Goal: Task Accomplishment & Management: Use online tool/utility

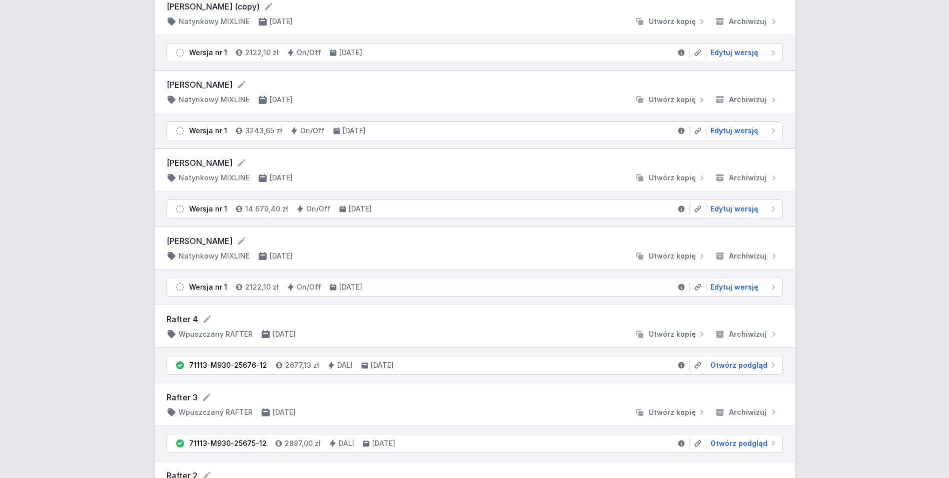
scroll to position [250, 0]
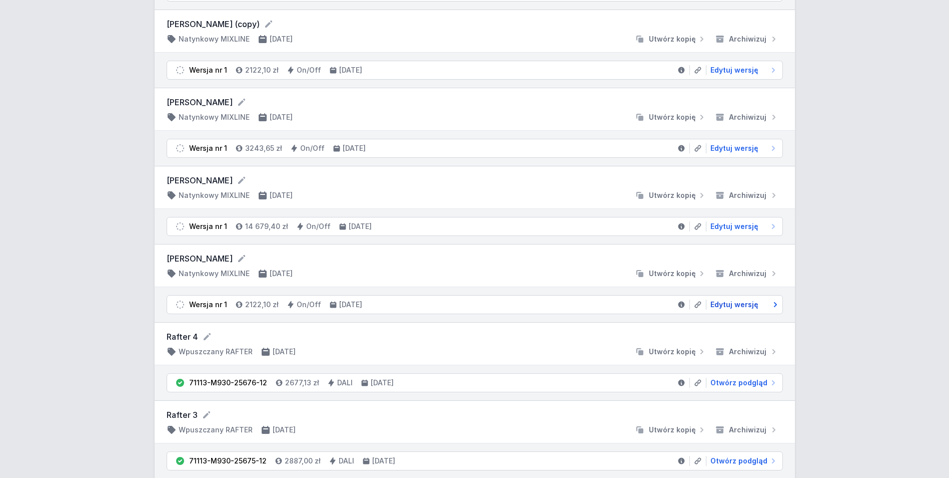
click at [743, 306] on span "Edytuj wersję" at bounding box center [735, 304] width 48 height 10
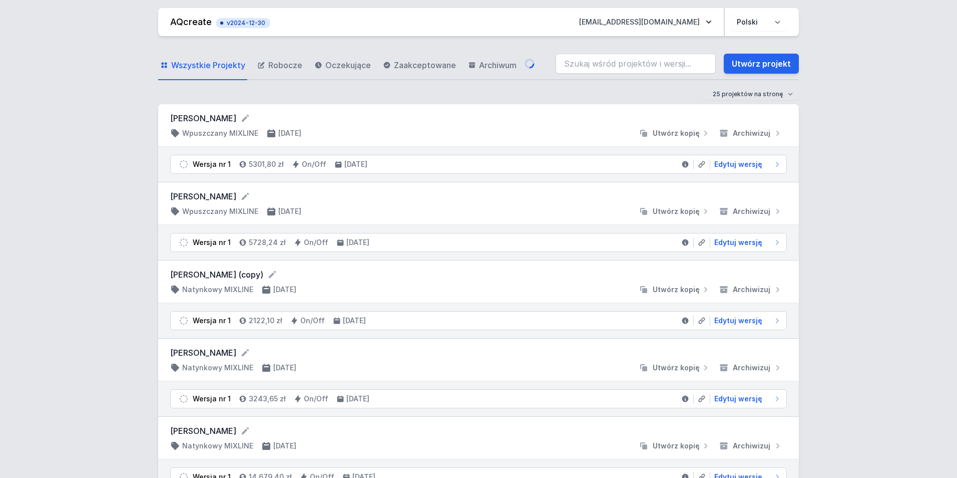
select select "2"
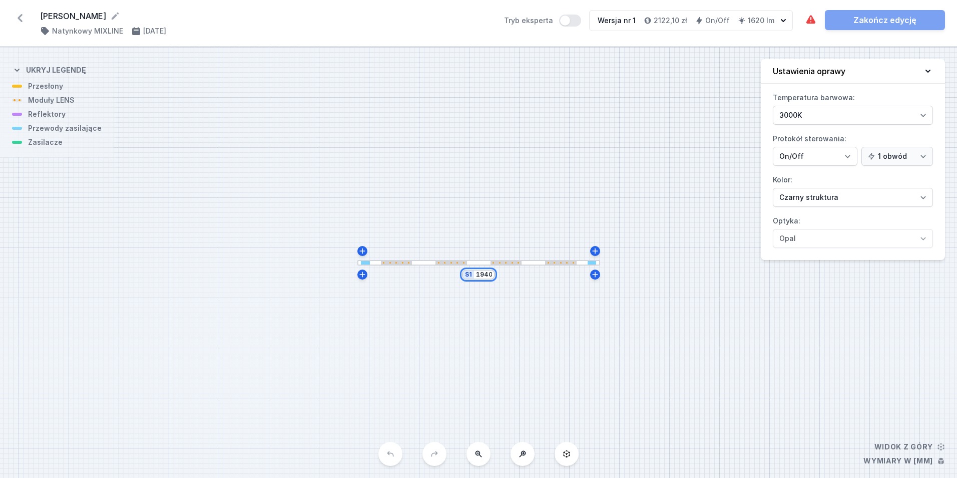
click at [486, 277] on input "1940" at bounding box center [484, 274] width 16 height 8
click at [643, 302] on div "S1 1940" at bounding box center [478, 262] width 957 height 430
click at [561, 262] on div at bounding box center [561, 263] width 2 height 2
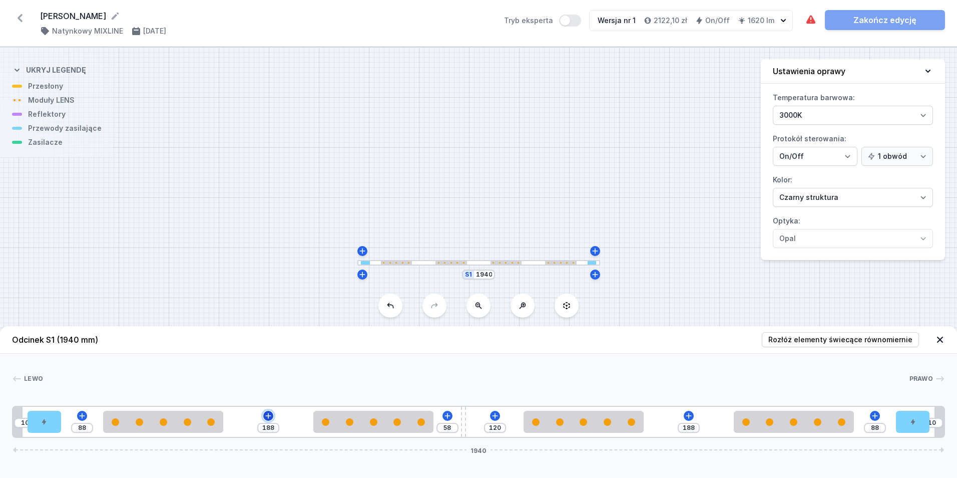
click at [268, 414] on icon at bounding box center [268, 415] width 6 height 6
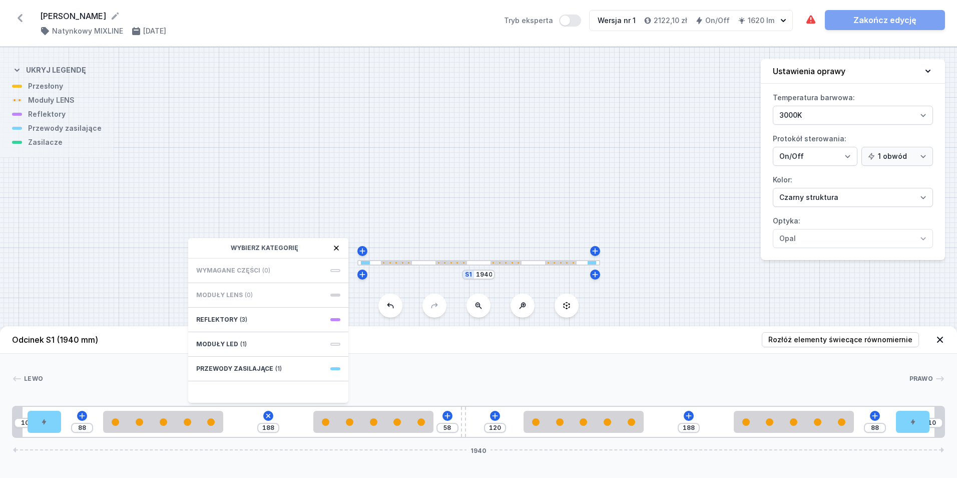
click at [333, 248] on icon at bounding box center [336, 248] width 8 height 8
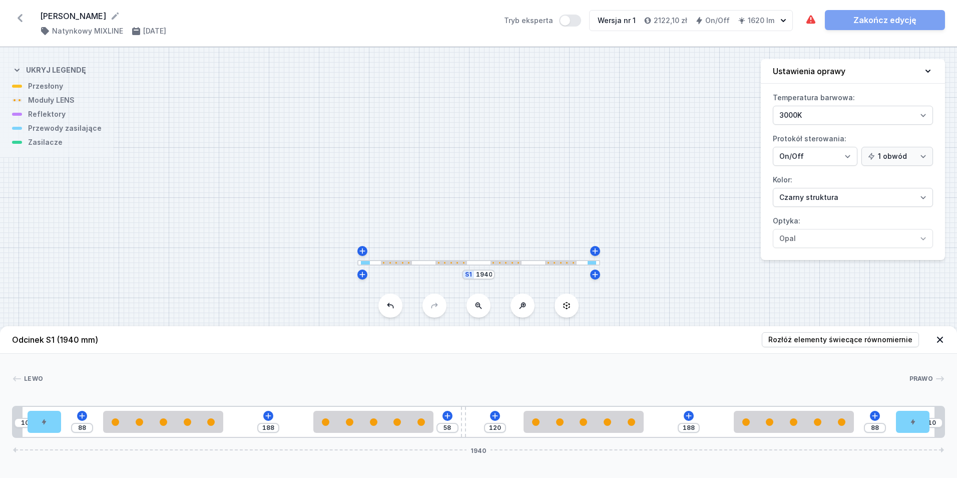
click at [693, 146] on div "S1 1940" at bounding box center [478, 262] width 957 height 430
click at [270, 414] on icon at bounding box center [268, 415] width 8 height 8
click at [58, 147] on div "S1 1940" at bounding box center [478, 262] width 957 height 430
drag, startPoint x: 47, startPoint y: 425, endPoint x: 56, endPoint y: 428, distance: 9.5
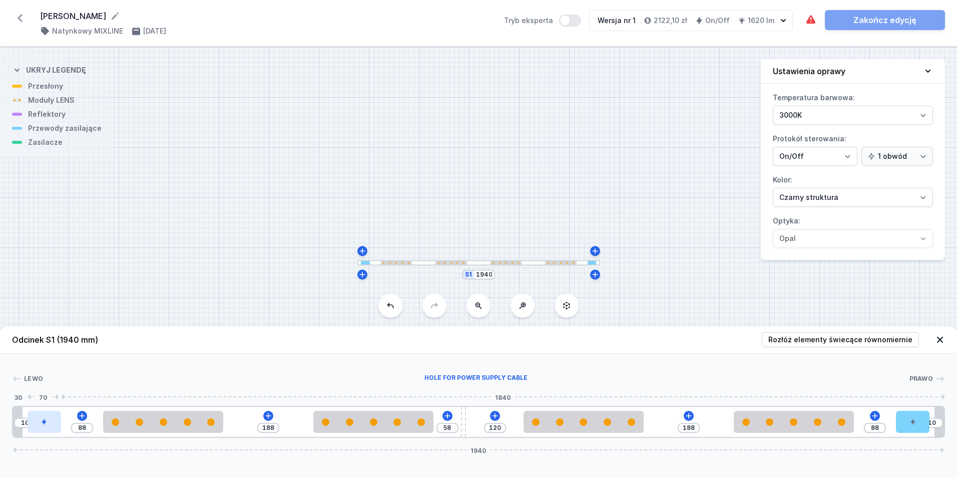
click at [56, 428] on div at bounding box center [45, 421] width 34 height 22
click at [496, 415] on icon at bounding box center [495, 415] width 6 height 6
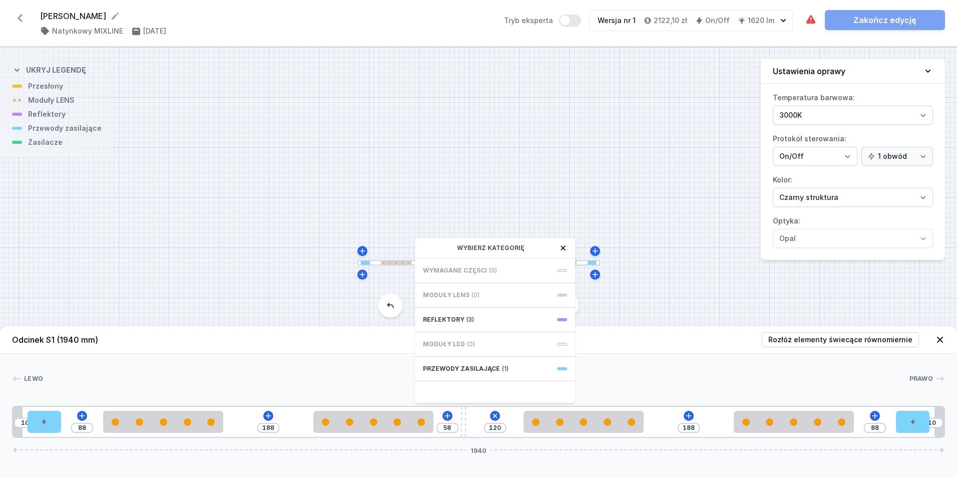
click at [562, 245] on icon at bounding box center [563, 248] width 8 height 8
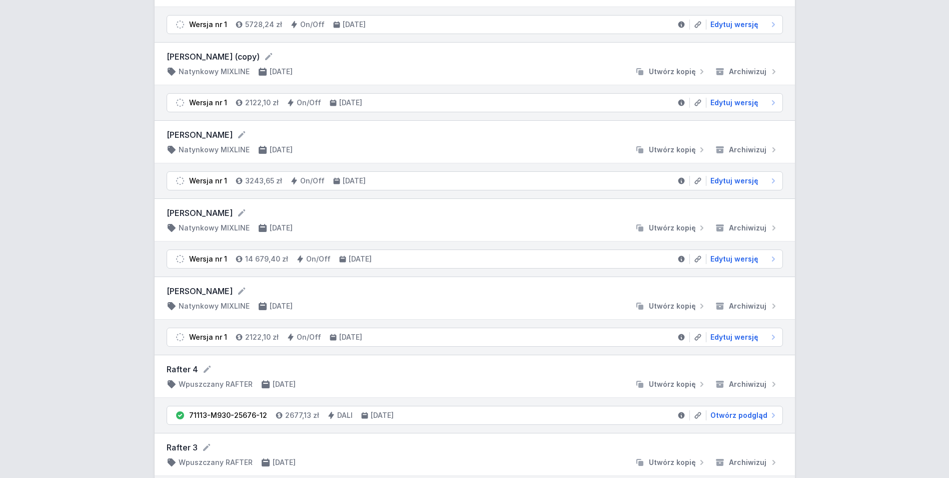
scroll to position [200, 0]
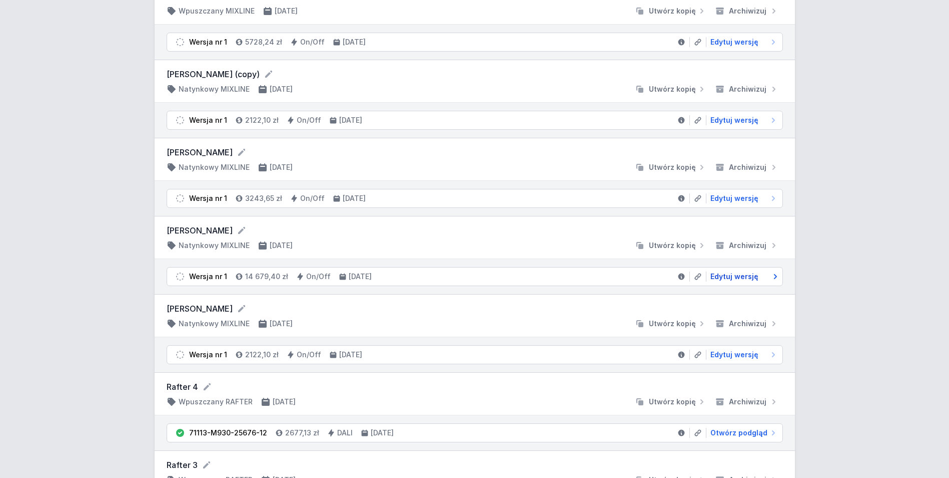
click at [735, 273] on span "Edytuj wersję" at bounding box center [735, 276] width 48 height 10
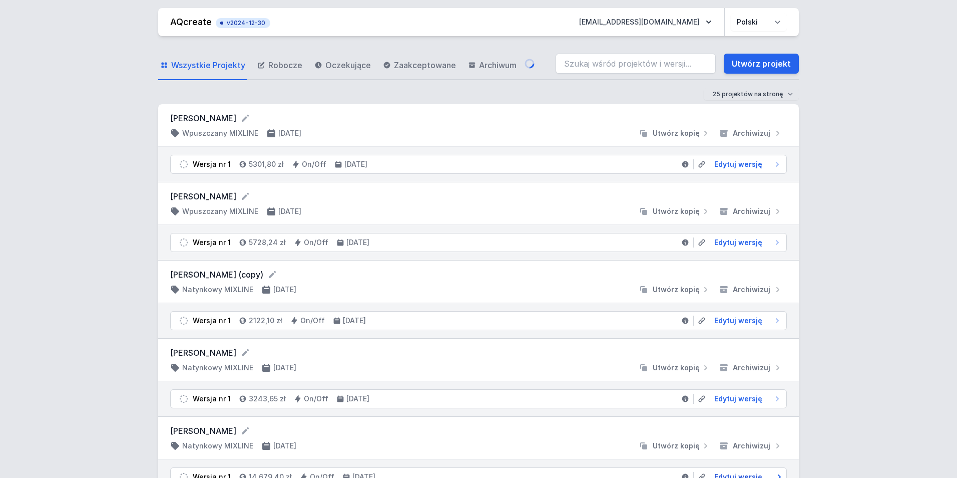
select select "2"
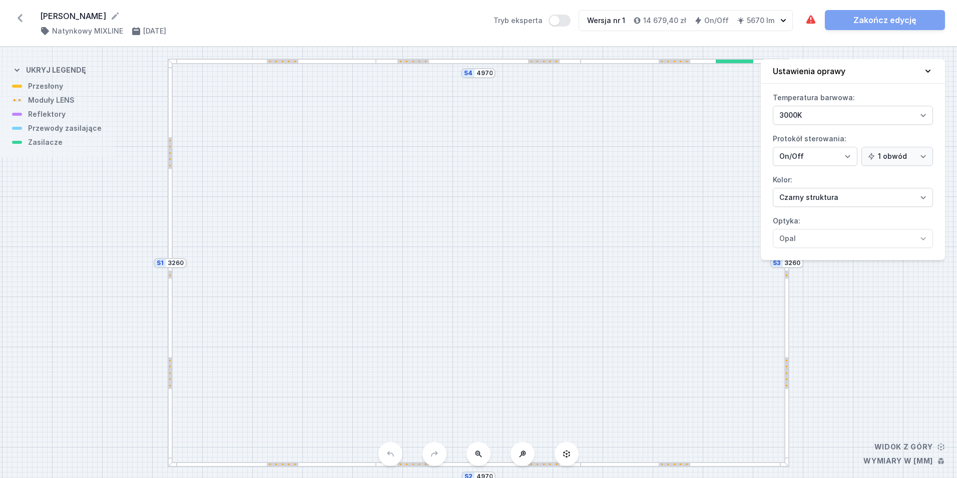
click at [553, 61] on div at bounding box center [544, 62] width 32 height 4
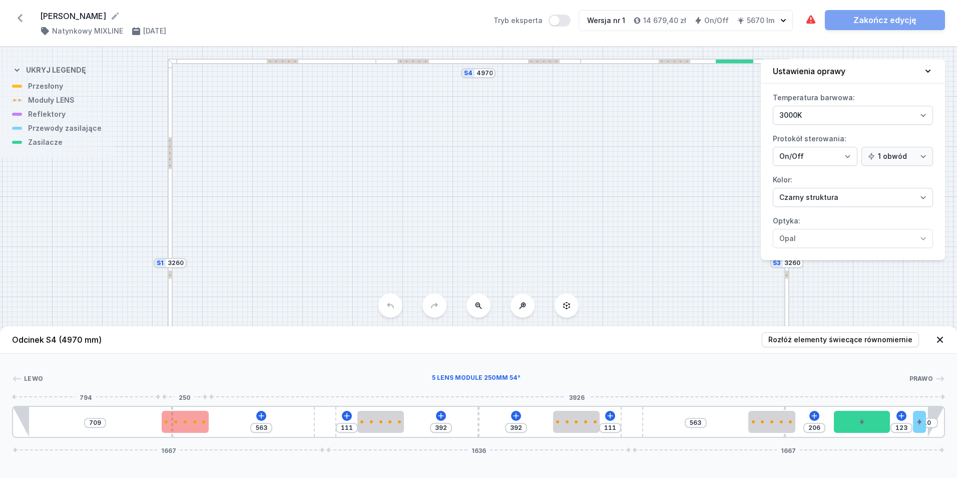
type input "700"
type input "572"
type input "663"
type input "609"
type input "658"
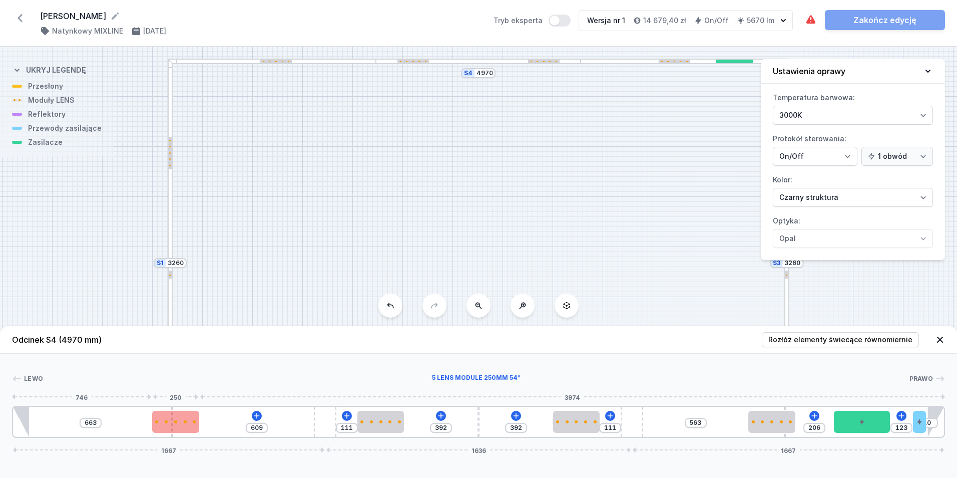
type input "614"
type input "655"
type input "617"
type input "642"
type input "630"
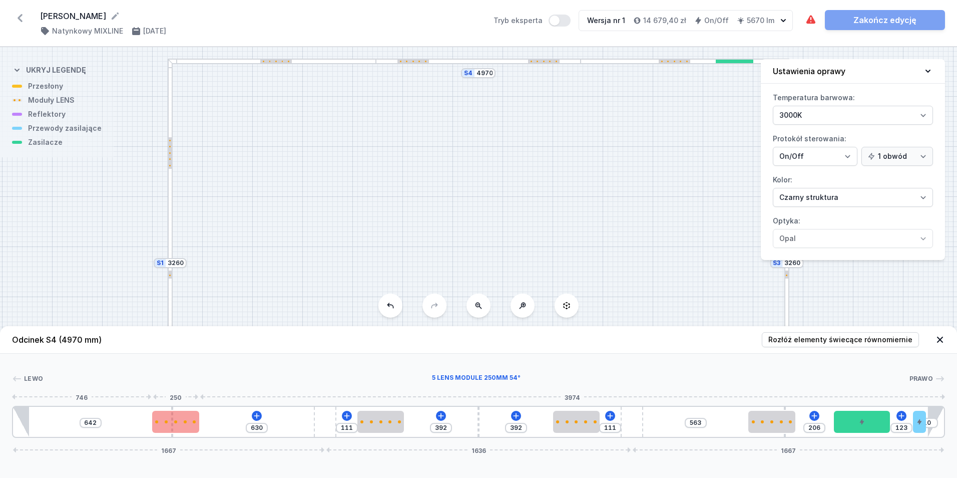
type input "634"
type input "638"
type input "616"
type input "656"
type input "515"
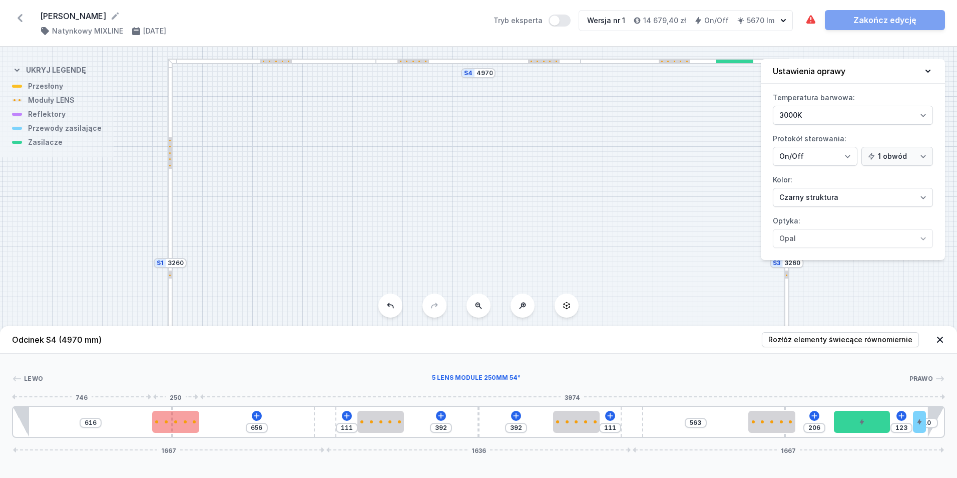
type input "752"
drag, startPoint x: 198, startPoint y: 423, endPoint x: 162, endPoint y: 424, distance: 36.0
click at [162, 424] on div at bounding box center [149, 421] width 47 height 22
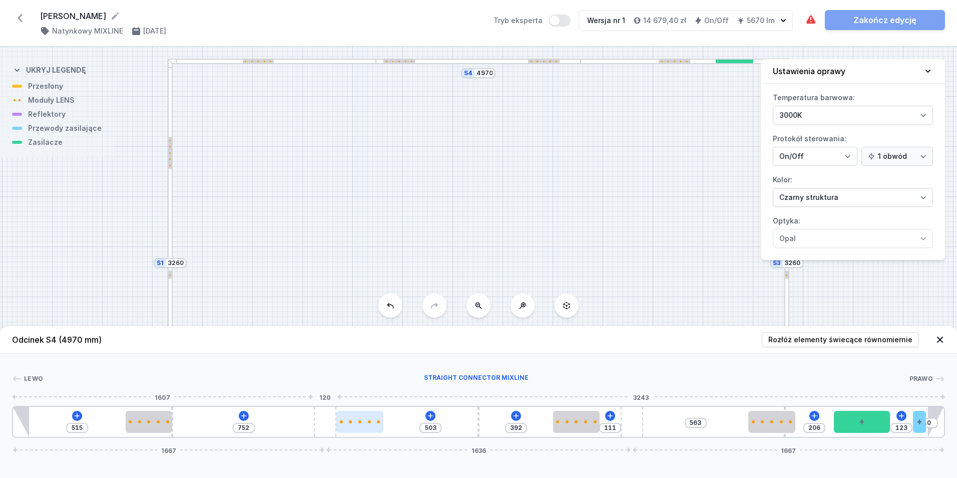
type input "753"
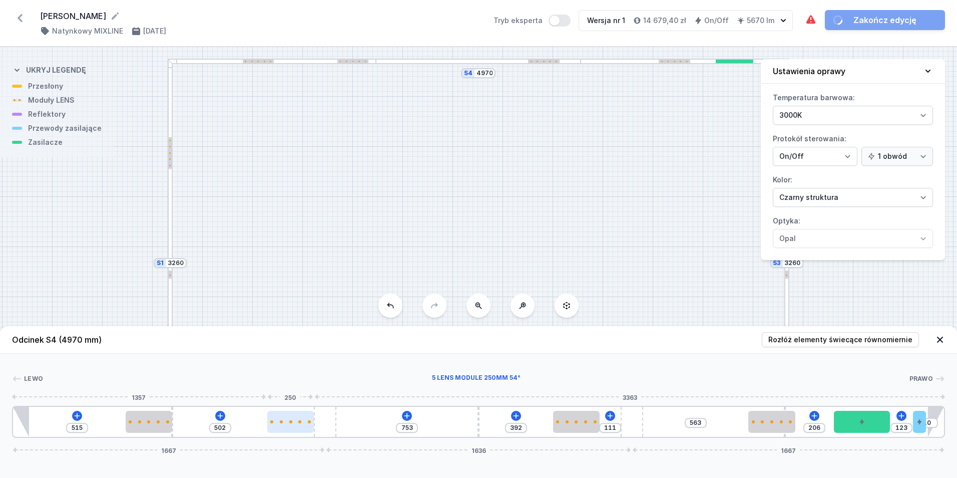
drag, startPoint x: 375, startPoint y: 425, endPoint x: 292, endPoint y: 431, distance: 82.8
click at [292, 431] on div at bounding box center [290, 421] width 47 height 22
type input "328"
type input "175"
type input "220"
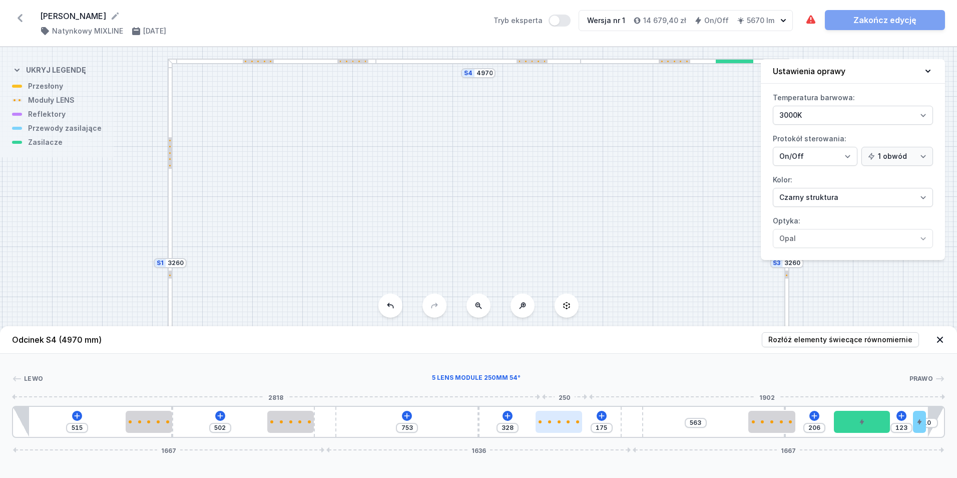
type input "283"
type input "193"
type input "310"
type input "186"
type input "317"
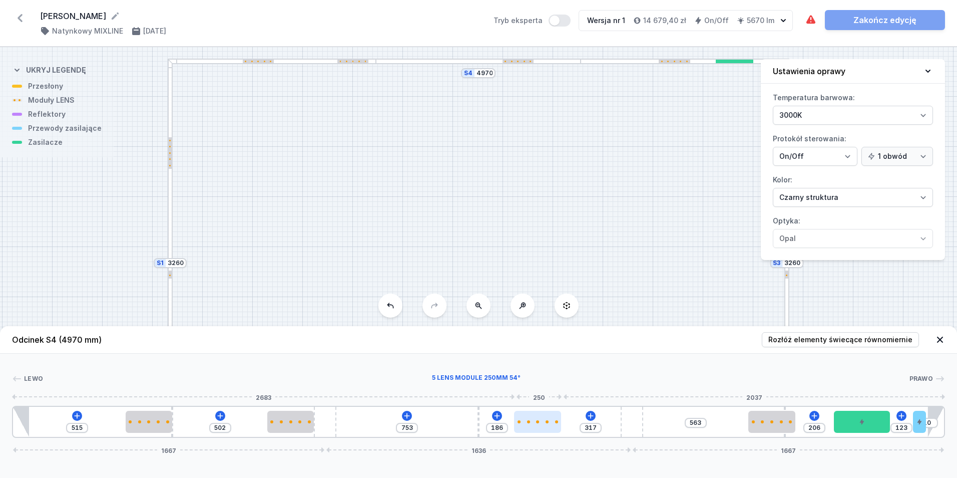
drag, startPoint x: 579, startPoint y: 424, endPoint x: 548, endPoint y: 431, distance: 31.9
click at [548, 431] on div at bounding box center [537, 421] width 47 height 22
type input "503"
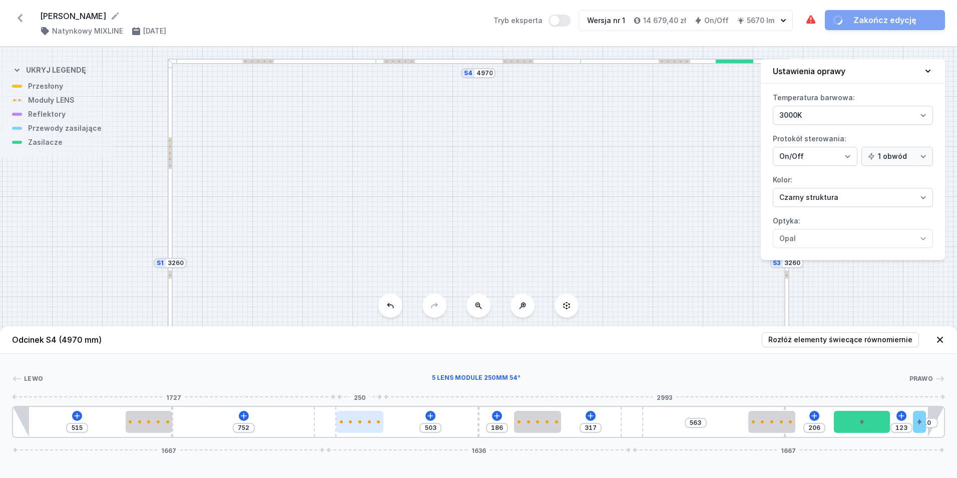
drag, startPoint x: 284, startPoint y: 425, endPoint x: 367, endPoint y: 430, distance: 83.2
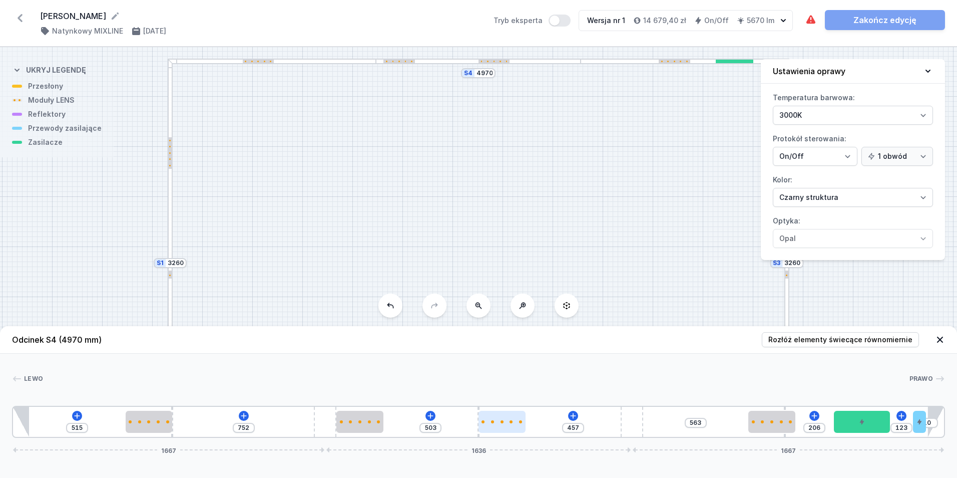
type input "431"
drag, startPoint x: 549, startPoint y: 422, endPoint x: 535, endPoint y: 425, distance: 14.4
click at [535, 425] on div at bounding box center [516, 421] width 47 height 22
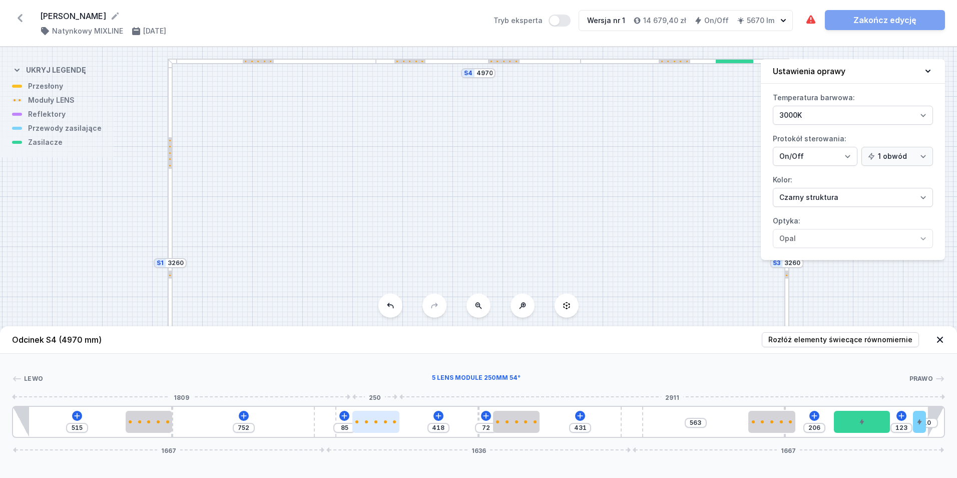
type input "416"
type input "87"
type input "418"
type input "85"
type input "421"
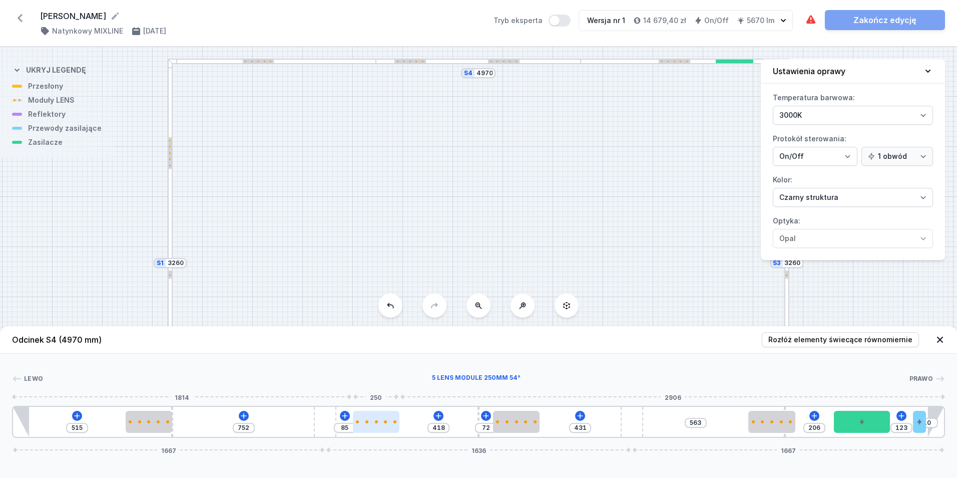
type input "82"
type input "424"
type input "79"
type input "426"
type input "77"
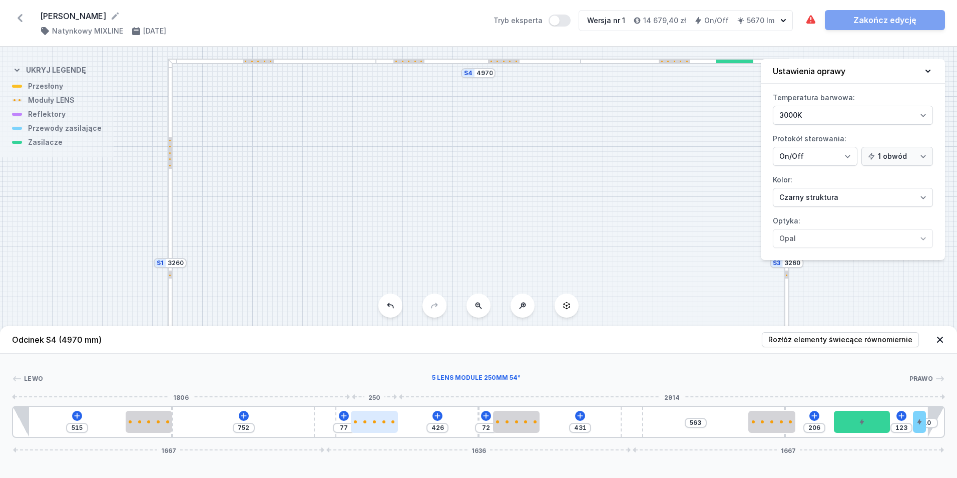
type input "429"
type input "74"
type input "432"
type input "71"
type input "429"
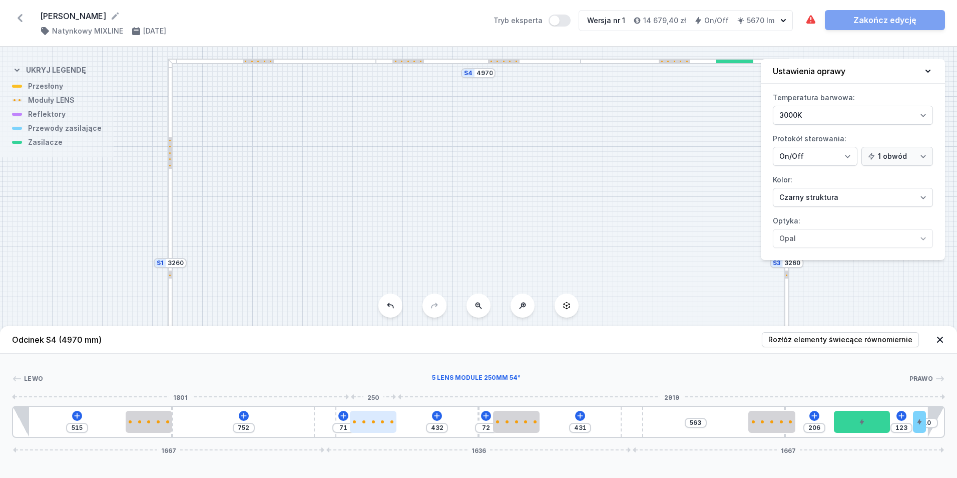
type input "74"
type input "432"
type input "71"
drag, startPoint x: 368, startPoint y: 422, endPoint x: 386, endPoint y: 423, distance: 18.5
click at [386, 423] on div at bounding box center [373, 421] width 47 height 22
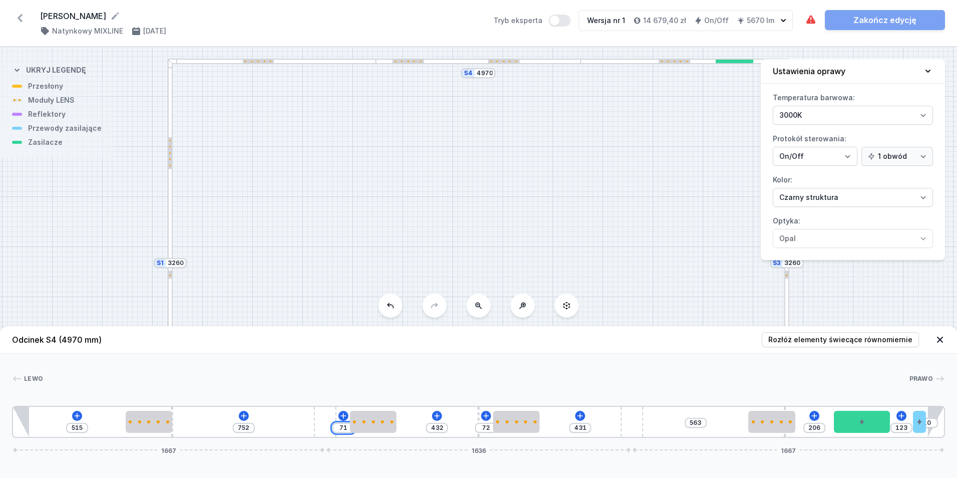
click at [346, 427] on input "71" at bounding box center [343, 427] width 16 height 8
type input "496"
type input "72"
type input "431"
type input "72"
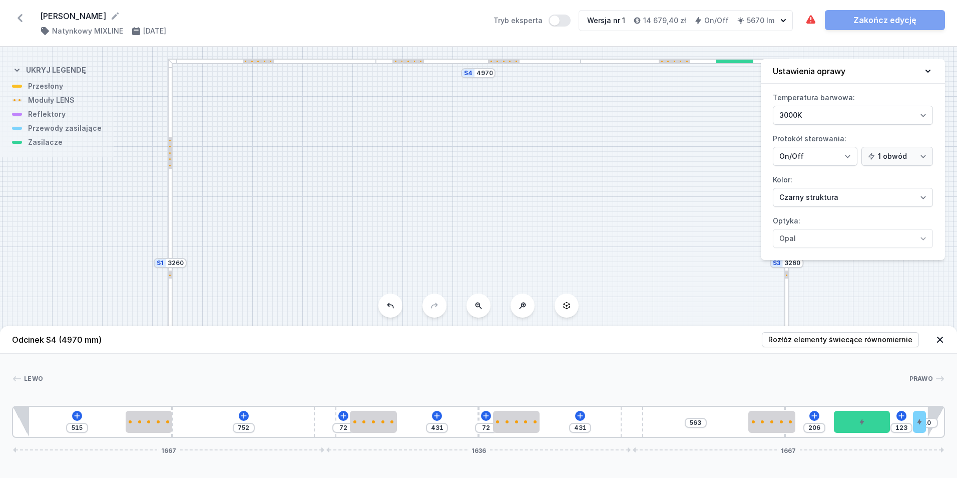
click at [667, 415] on div "515 752 72 431 72 431 563 206 123 10 1667 1636 1667" at bounding box center [478, 421] width 933 height 32
type input "508"
type input "256"
type input "457"
drag, startPoint x: 771, startPoint y: 423, endPoint x: 762, endPoint y: 425, distance: 9.2
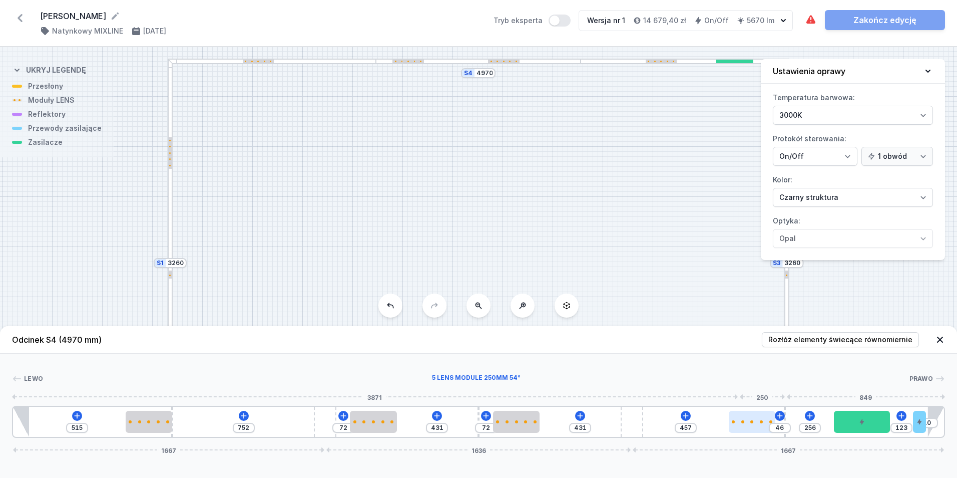
click at [762, 425] on div at bounding box center [752, 421] width 47 height 22
type input "447"
type input "56"
type input "503"
click at [378, 421] on div at bounding box center [359, 421] width 47 height 3
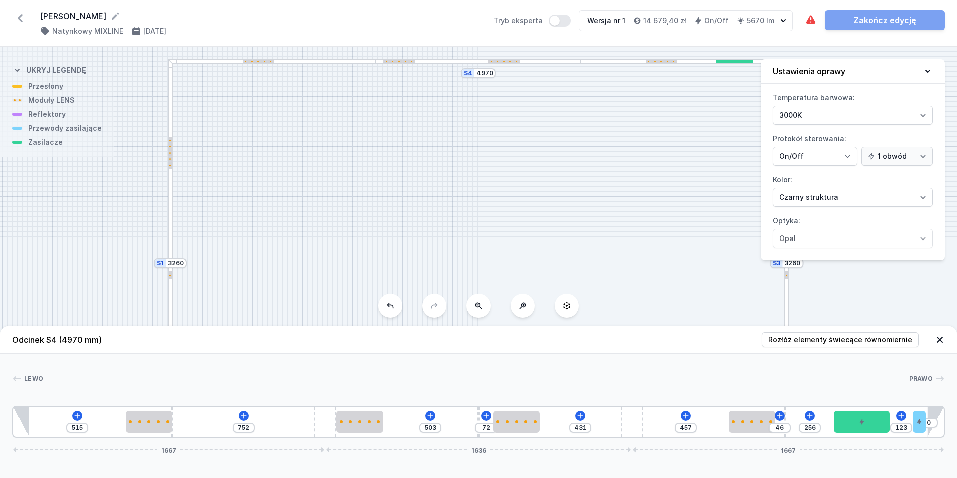
click at [700, 260] on div "S4 4970 S3 3260 S2 4970 S1 3260" at bounding box center [478, 262] width 957 height 430
type input "400"
type input "103"
type input "363"
type input "140"
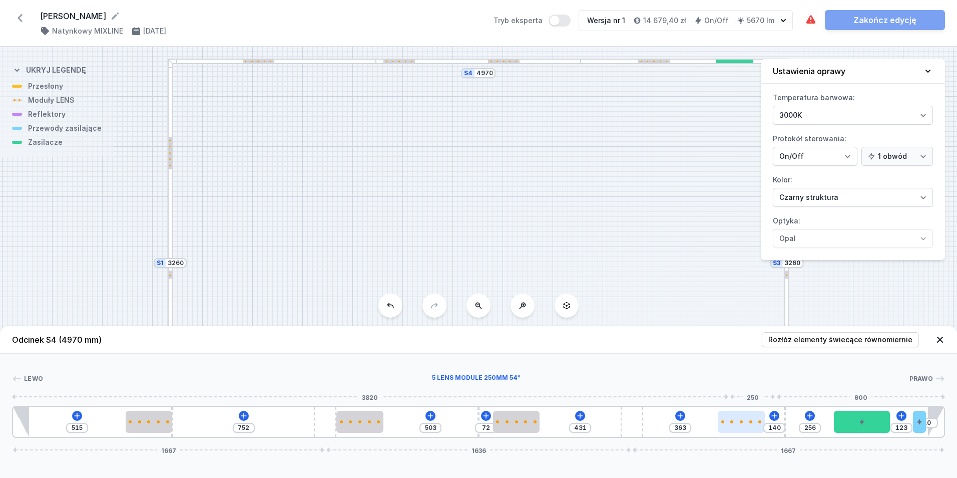
type input "323"
type input "180"
type input "273"
type input "230"
type input "244"
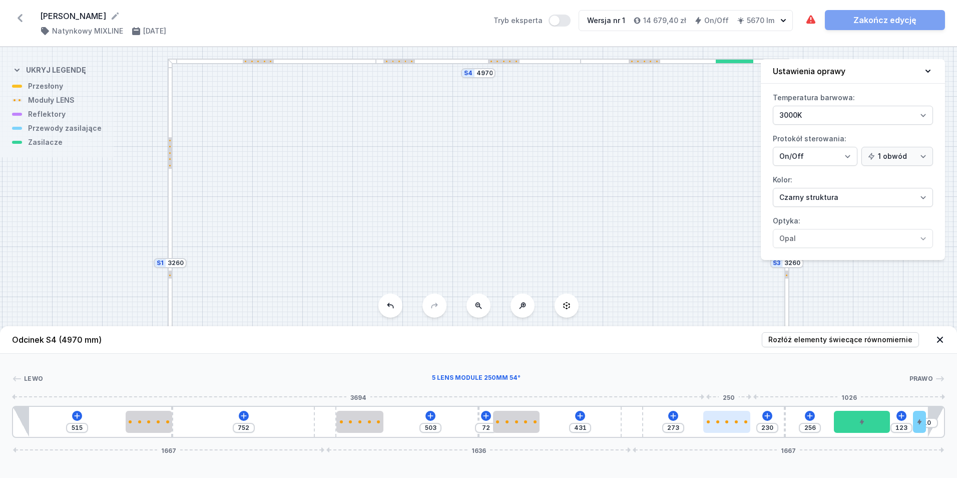
type input "259"
type input "213"
type input "290"
type input "165"
type input "338"
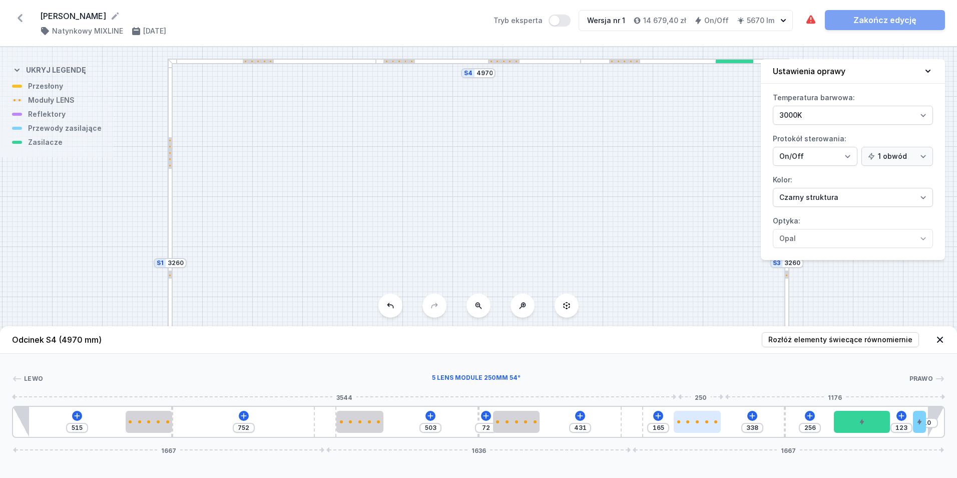
type input "158"
type input "345"
type input "155"
type input "348"
type input "152"
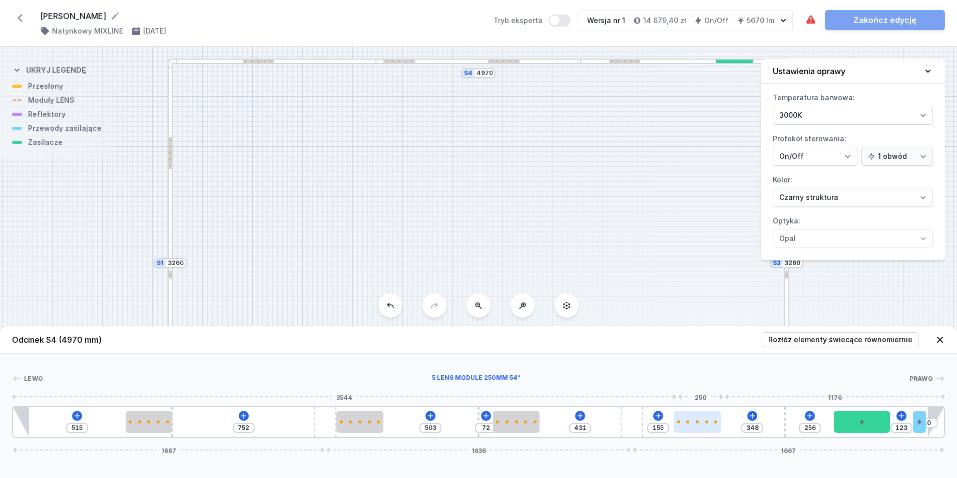
type input "351"
type input "147"
type input "356"
type input "139"
type input "364"
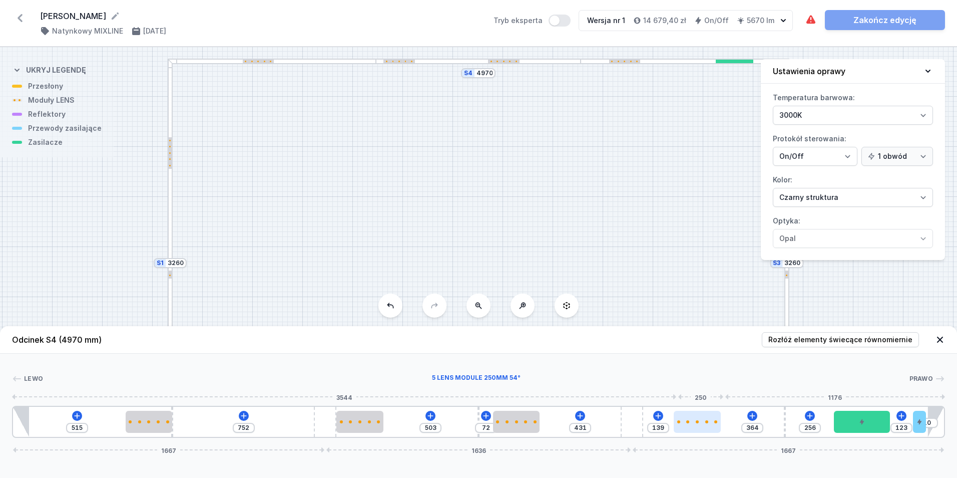
type input "129"
type input "374"
type input "115"
type input "388"
type input "108"
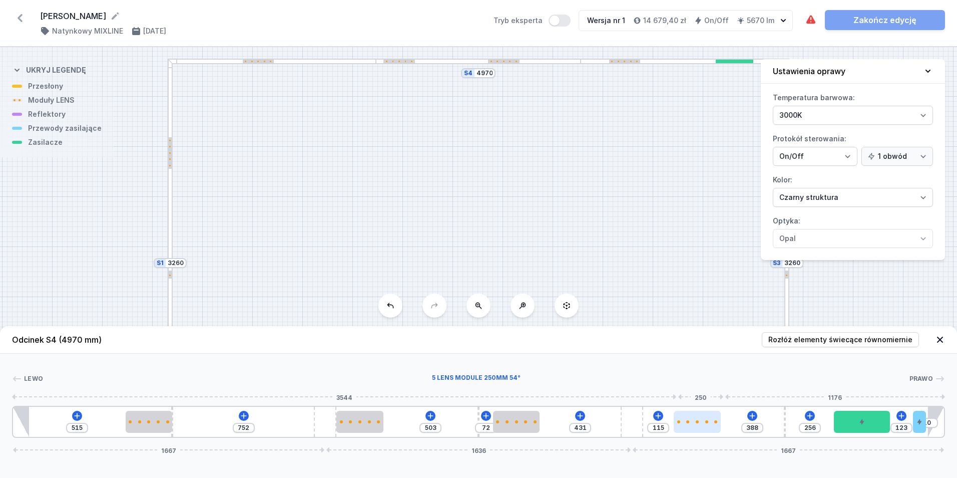
type input "395"
type input "97"
type input "406"
type input "86"
type input "417"
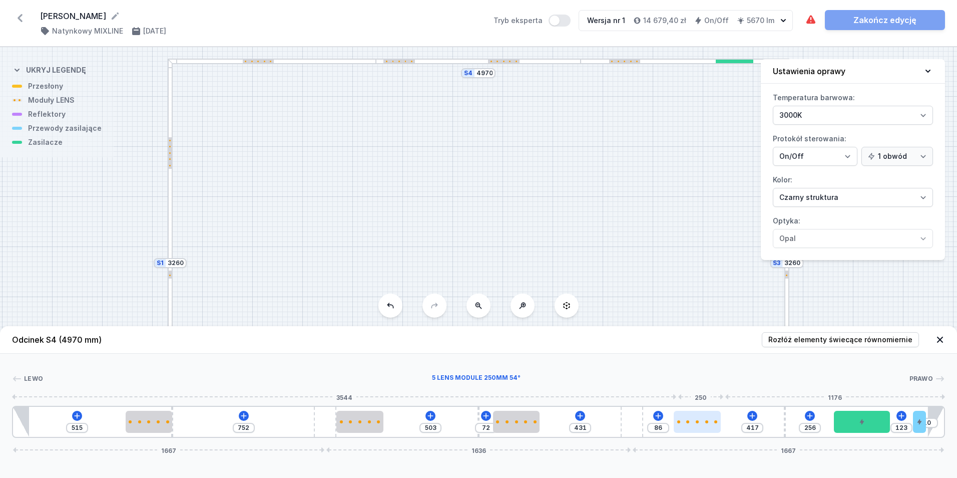
type input "84"
type input "419"
type input "76"
type input "427"
type input "60"
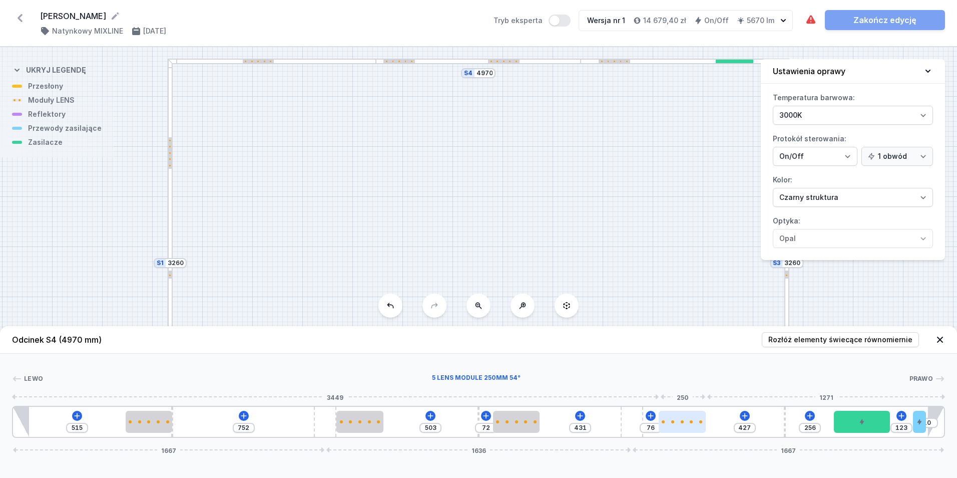
type input "443"
type input "134"
type input "369"
type input "273"
type input "230"
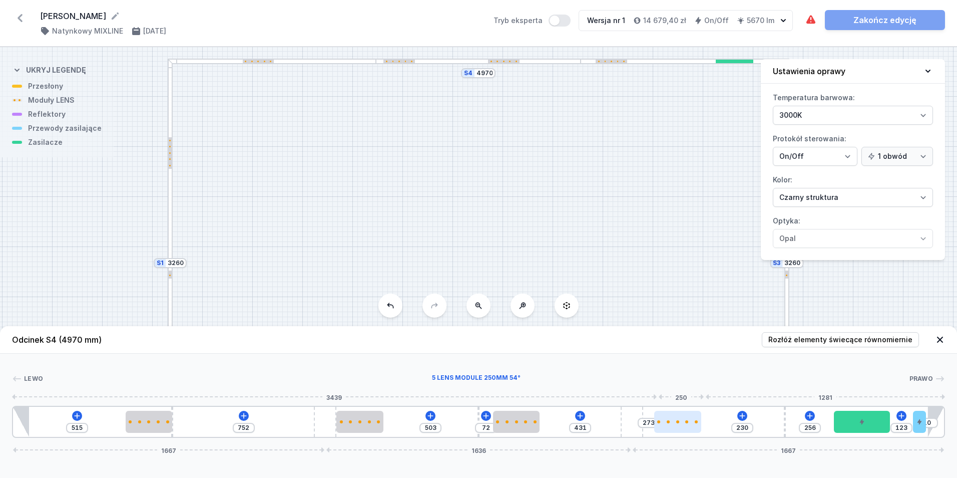
type input "305"
type input "198"
type input "315"
type input "188"
type input "318"
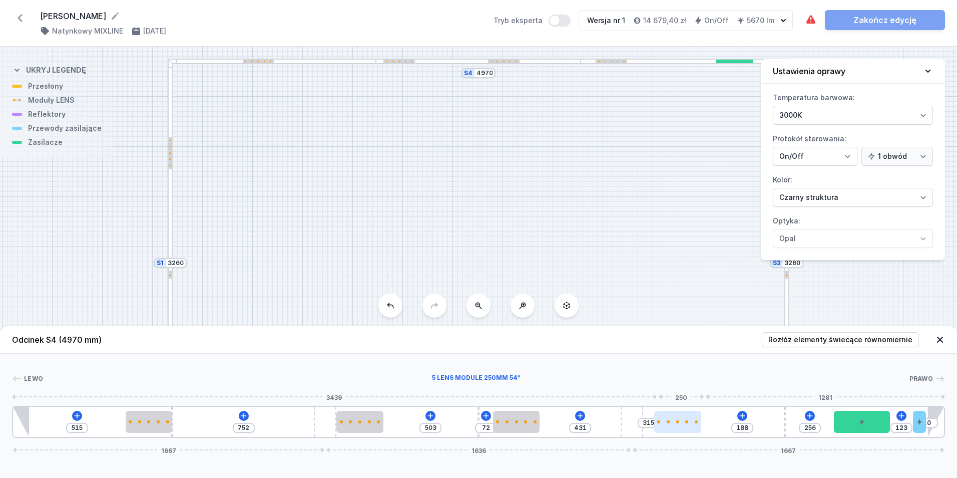
type input "185"
type input "321"
type input "182"
type input "352"
type input "151"
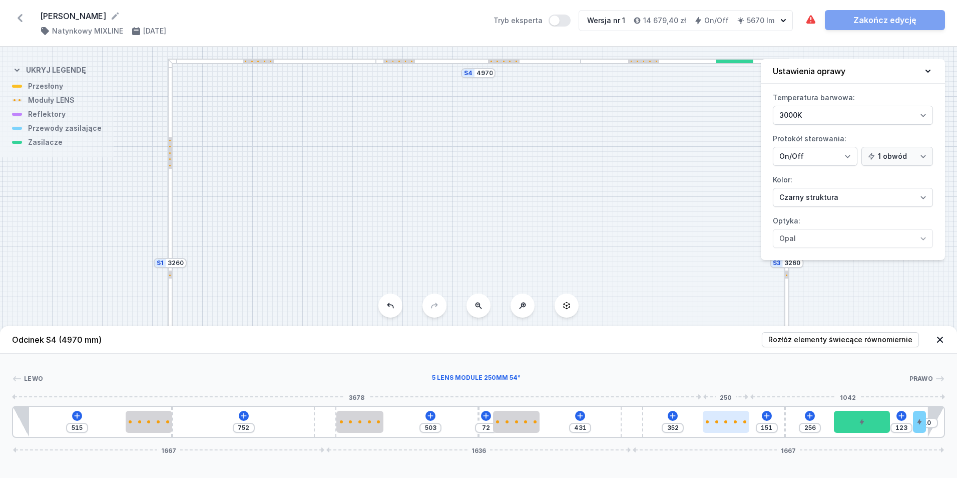
type input "392"
type input "111"
type input "437"
type input "66"
type input "508"
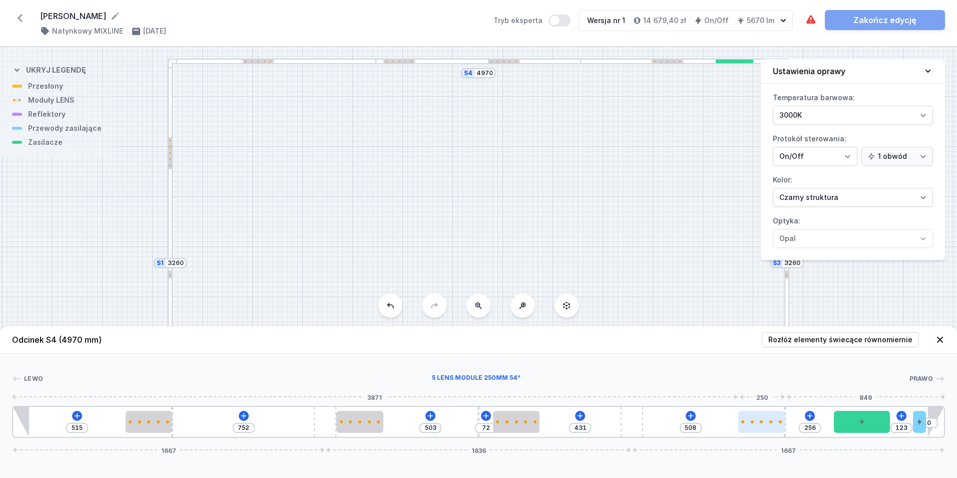
drag, startPoint x: 752, startPoint y: 428, endPoint x: 772, endPoint y: 425, distance: 19.8
click at [772, 425] on div at bounding box center [761, 421] width 47 height 22
type input "190"
type input "189"
type input "193"
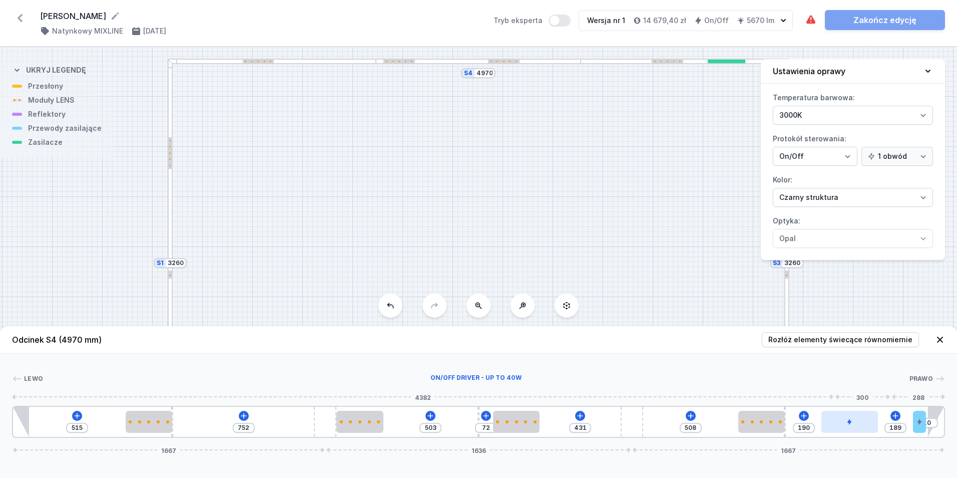
type input "186"
type input "196"
type input "183"
type input "198"
type input "181"
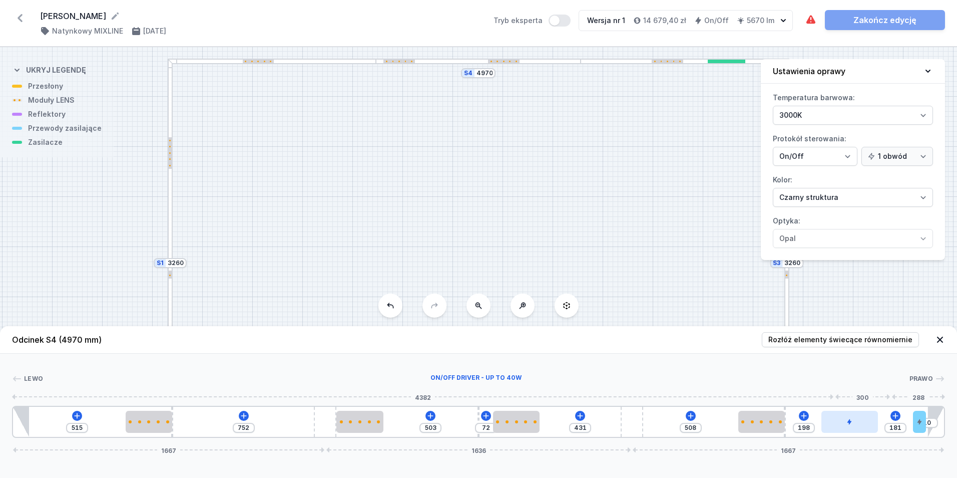
type input "201"
type input "178"
type input "203"
type input "176"
type input "209"
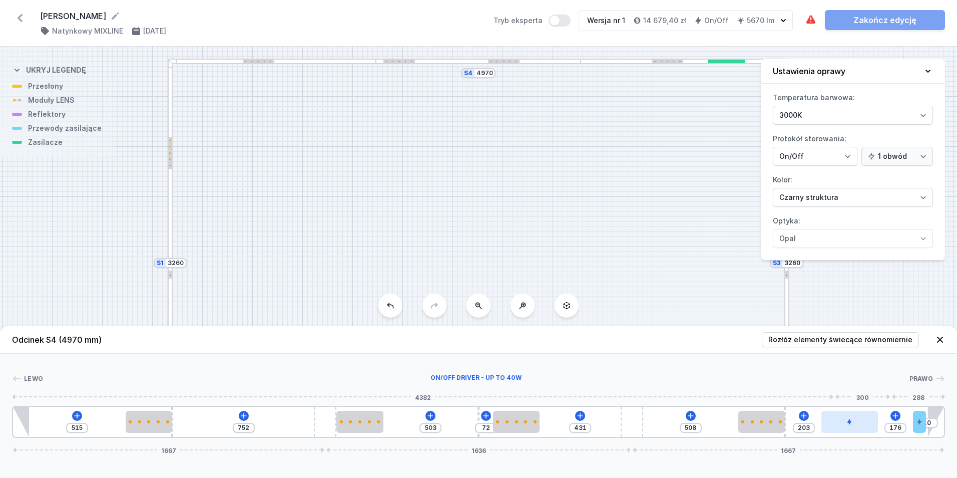
type input "170"
type input "217"
type input "162"
type input "224"
type input "155"
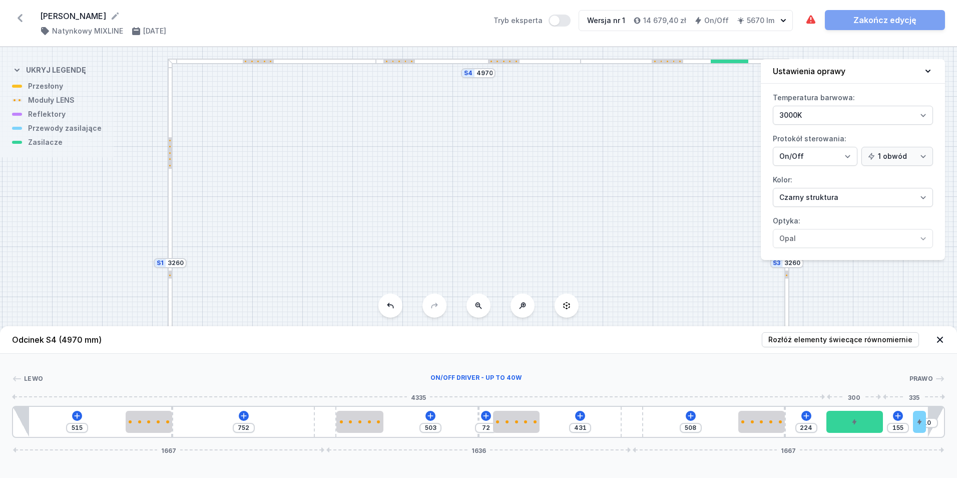
type input "253"
type input "126"
type input "269"
type input "110"
type input "277"
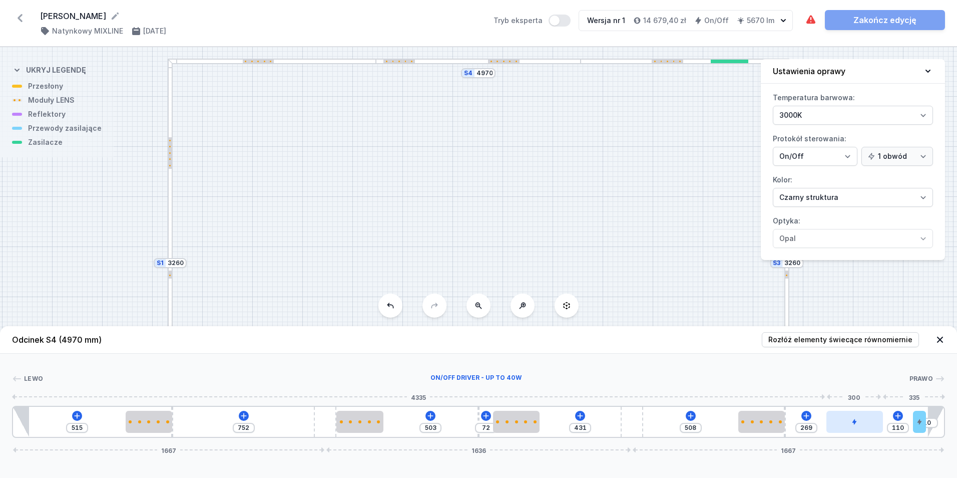
type input "102"
type input "285"
type input "94"
type input "379"
drag, startPoint x: 875, startPoint y: 423, endPoint x: 907, endPoint y: 424, distance: 32.1
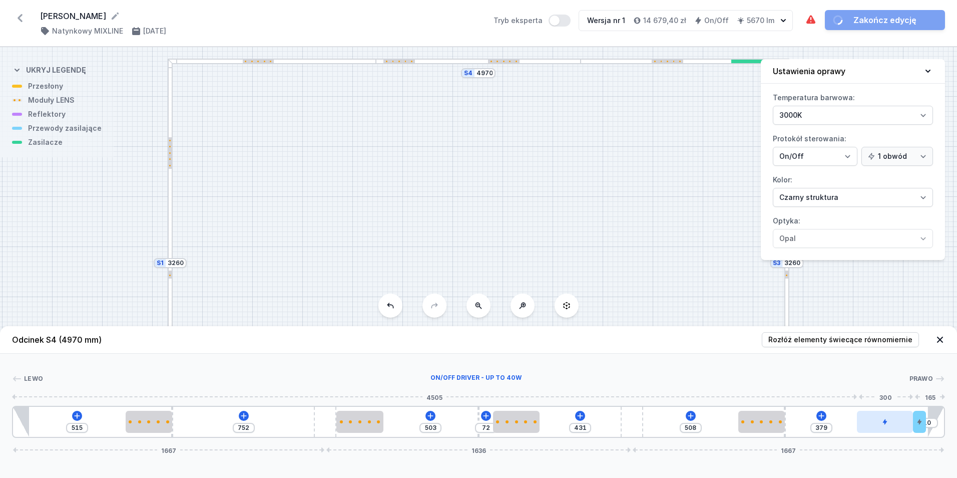
click at [907, 424] on div at bounding box center [885, 421] width 56 height 22
click at [766, 425] on div at bounding box center [761, 421] width 47 height 22
select select "1516"
type input "359"
type input "144"
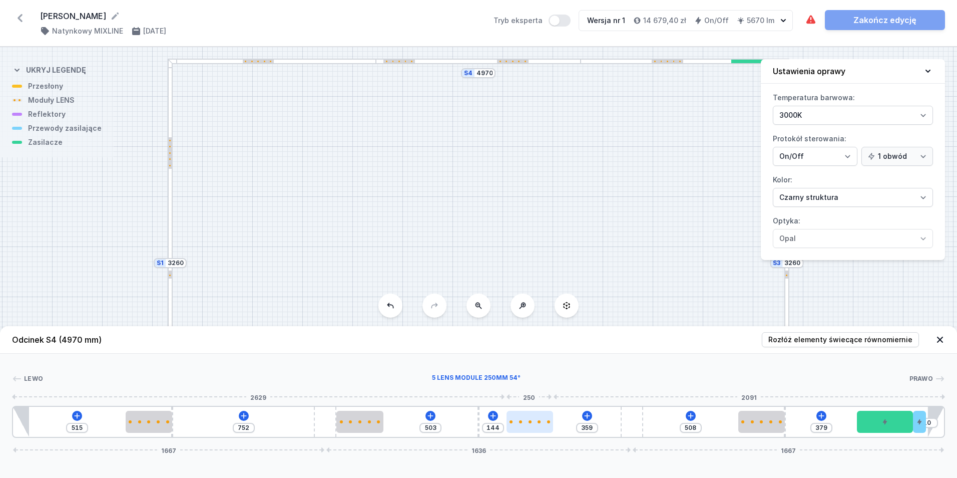
type input "351"
type input "152"
type input "288"
type input "215"
type input "269"
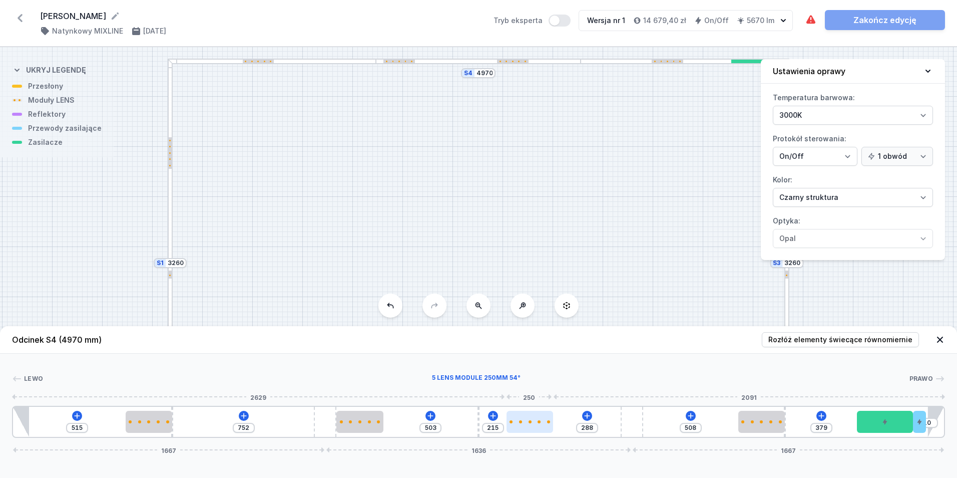
type input "234"
type input "264"
type input "239"
type input "259"
type input "244"
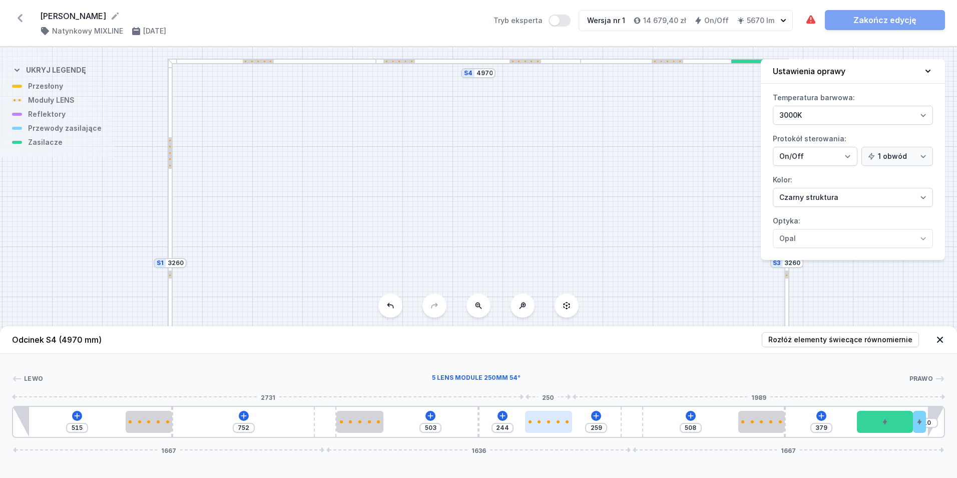
drag, startPoint x: 515, startPoint y: 418, endPoint x: 555, endPoint y: 424, distance: 40.5
click at [555, 424] on div at bounding box center [548, 421] width 47 height 22
type input "200"
type input "303"
type input "210"
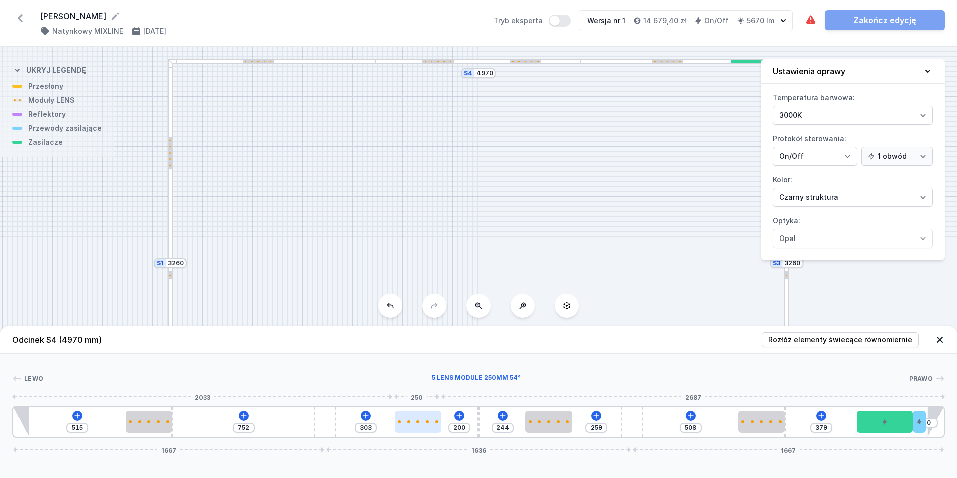
type input "293"
type input "213"
type input "290"
type input "216"
type input "287"
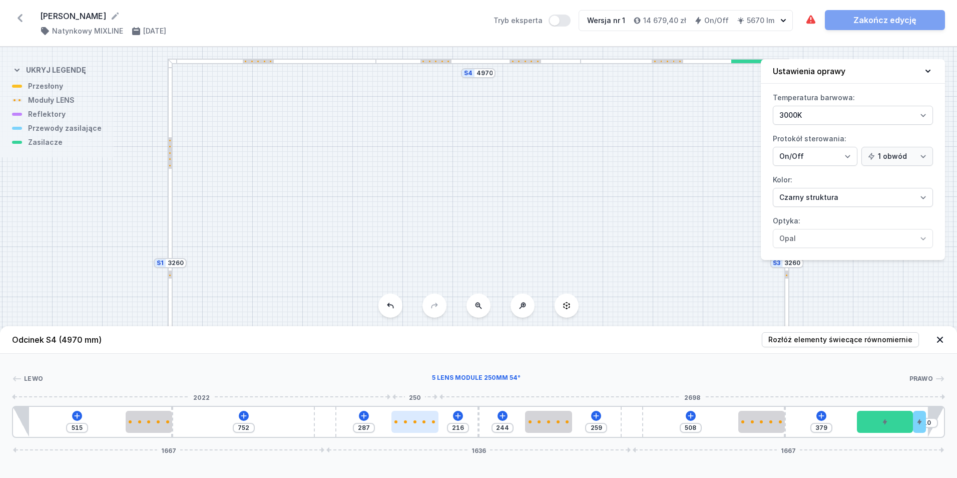
type input "221"
type input "282"
type input "224"
type input "279"
type input "229"
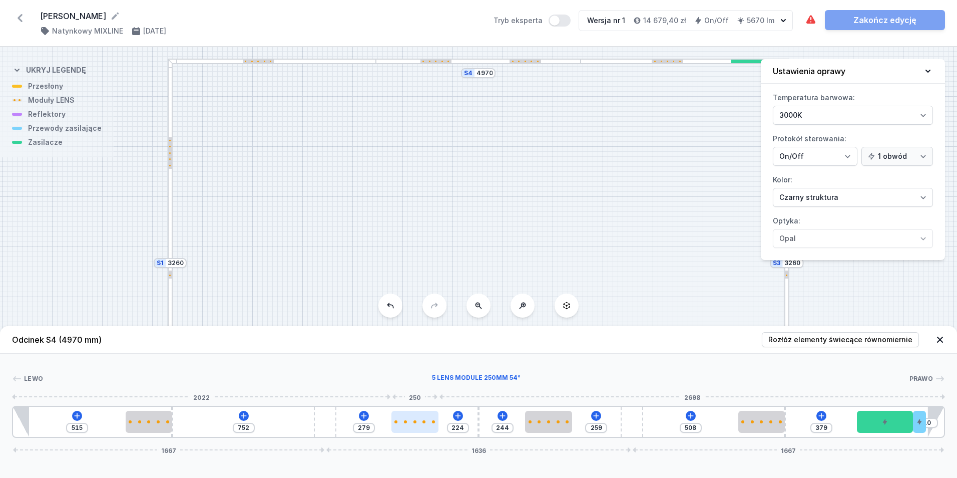
type input "274"
type input "237"
type input "266"
type input "239"
type input "264"
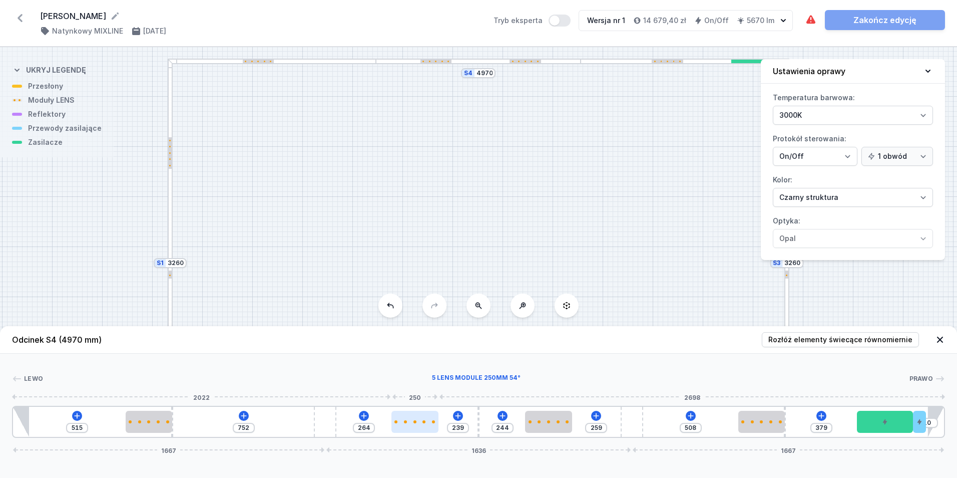
type input "242"
type input "261"
type input "245"
type input "258"
type input "247"
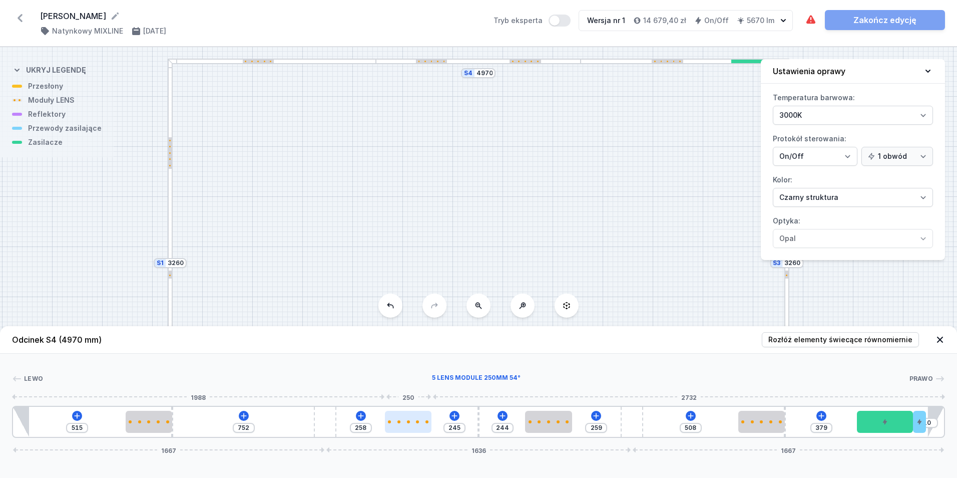
type input "256"
type input "255"
type input "248"
type input "258"
type input "245"
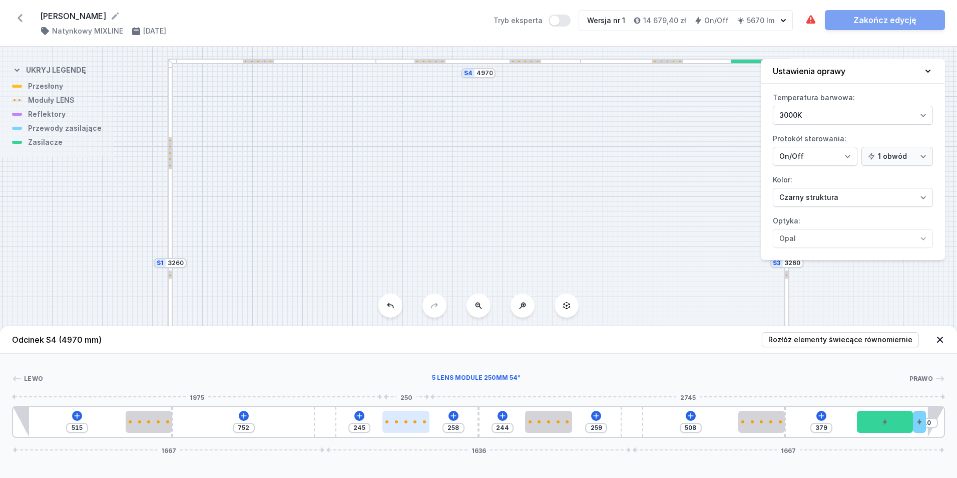
type input "260"
type input "243"
type input "263"
type input "240"
type input "268"
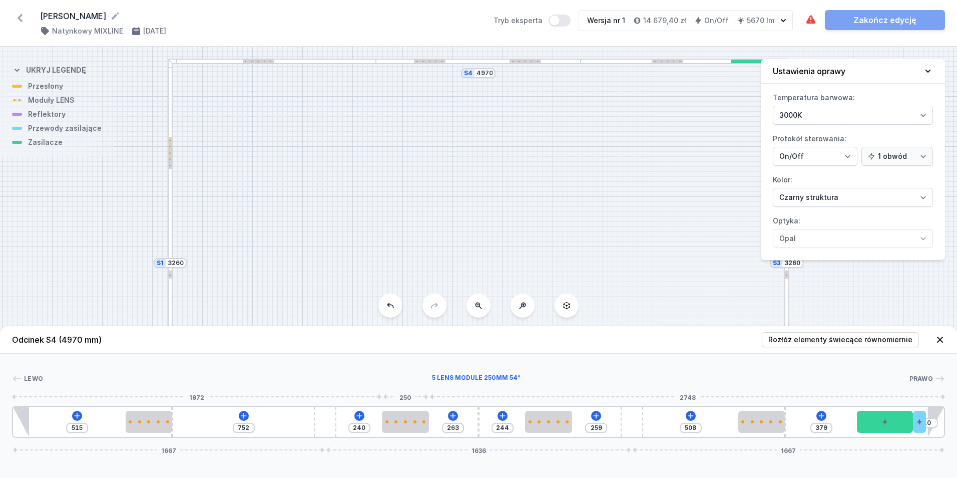
type input "235"
type input "287"
type input "216"
type input "300"
type input "203"
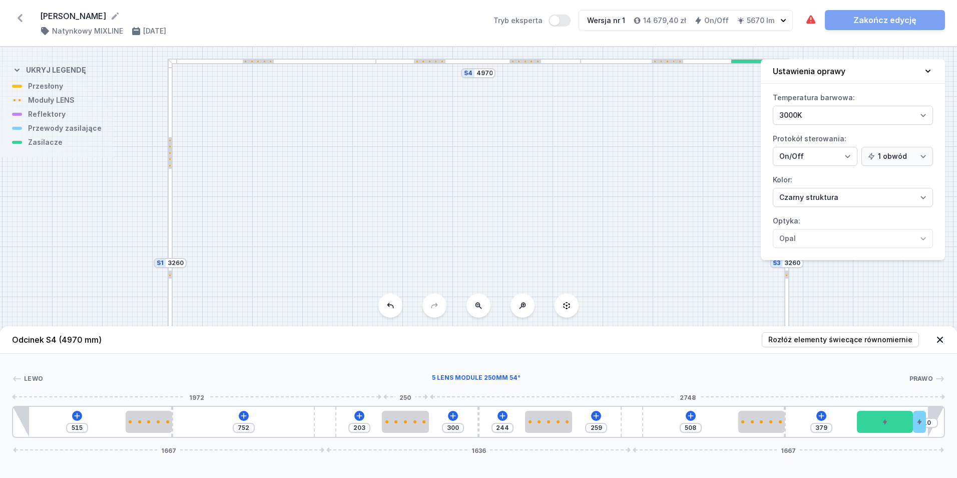
type input "313"
type input "190"
type input "326"
type input "177"
type input "337"
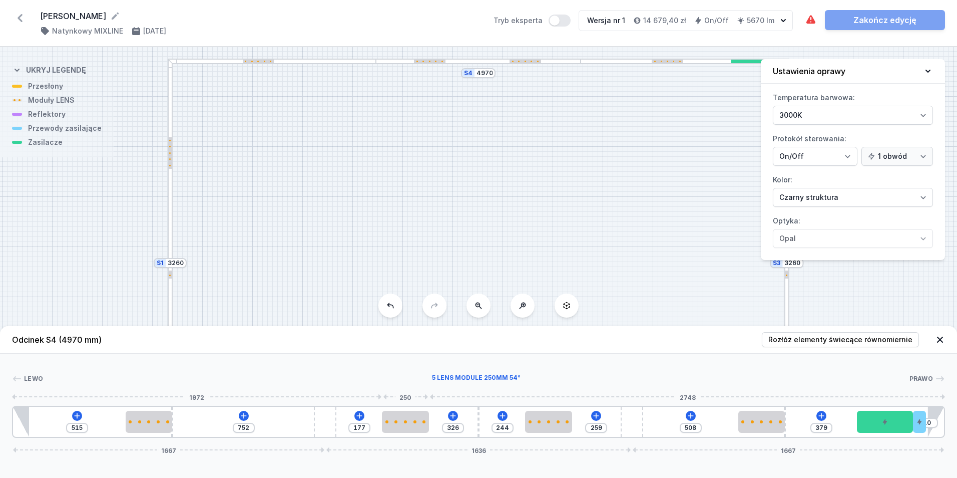
type input "166"
drag, startPoint x: 368, startPoint y: 423, endPoint x: 388, endPoint y: 438, distance: 25.3
click at [388, 438] on div "Odcinek S4 (4970 mm) Rozłóż elementy świecące równomiernie Lewo Prawo 1 2 3 4 2…" at bounding box center [478, 402] width 957 height 152
drag, startPoint x: 151, startPoint y: 425, endPoint x: 142, endPoint y: 423, distance: 9.1
click at [142, 423] on div at bounding box center [144, 421] width 47 height 22
